Goal: Task Accomplishment & Management: Complete application form

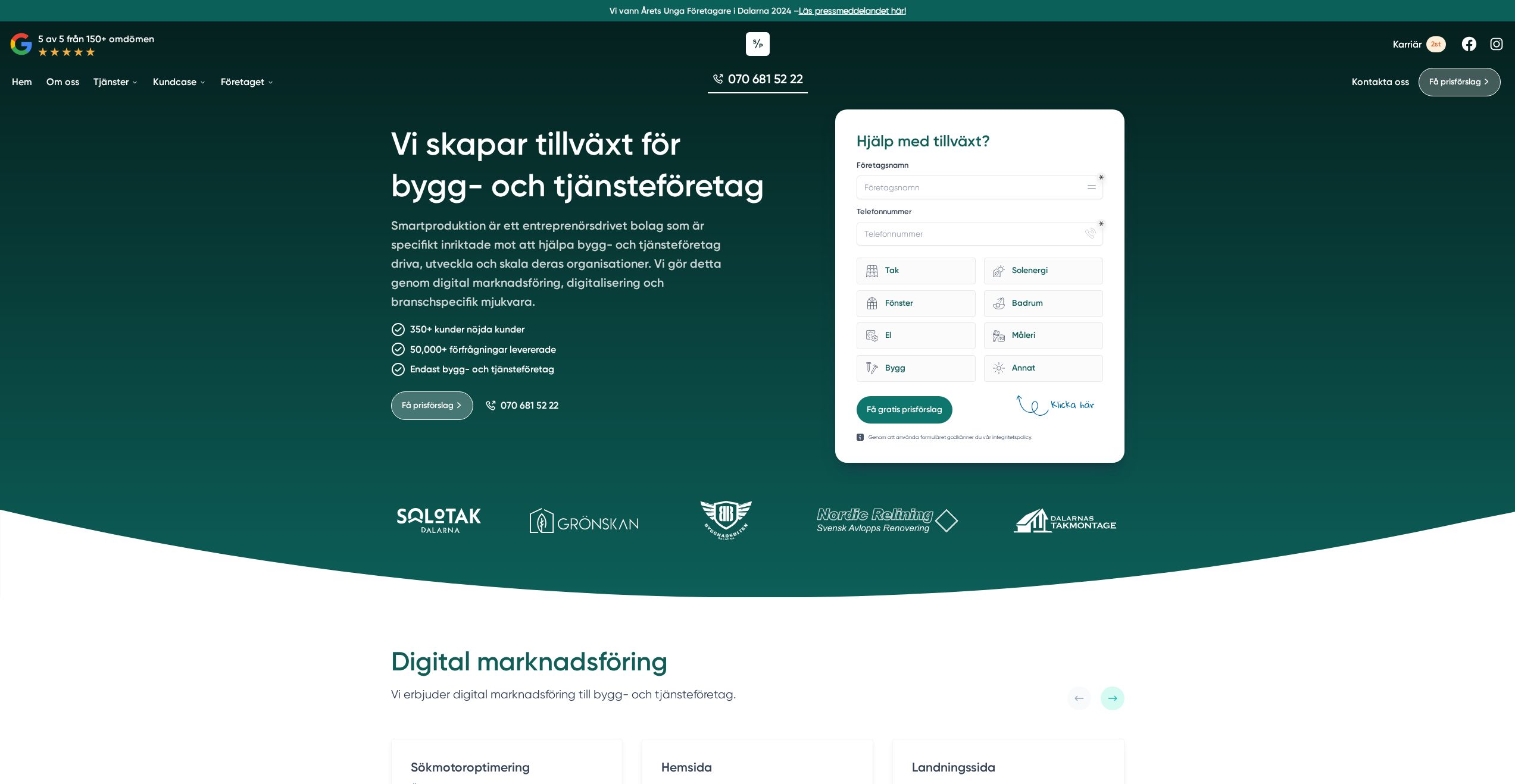
click at [1407, 46] on span "Karriär" at bounding box center [1407, 44] width 29 height 11
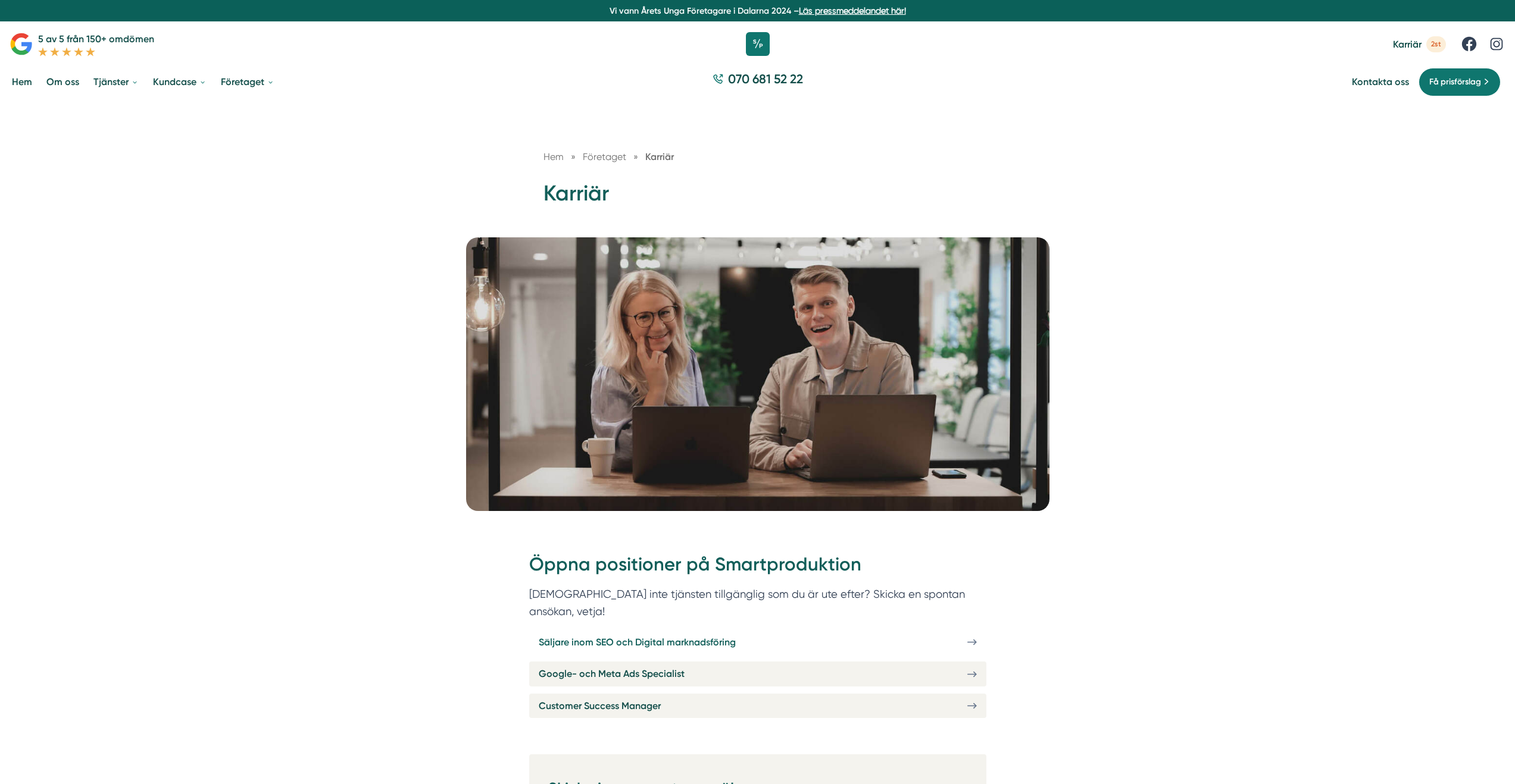
scroll to position [199, 0]
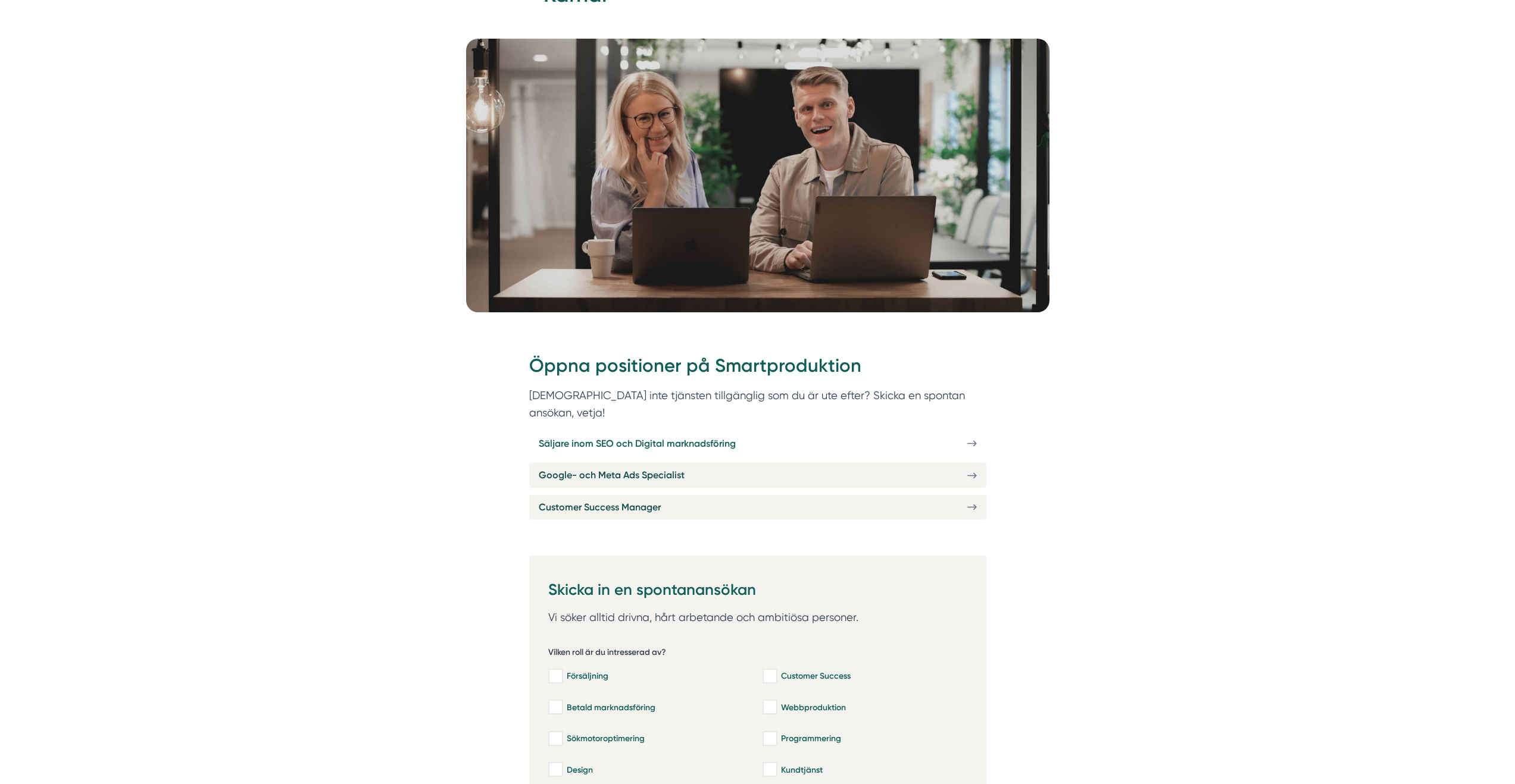
click at [811, 431] on link "Säljare inom SEO och Digital marknadsföring" at bounding box center [758, 443] width 458 height 24
